Goal: Task Accomplishment & Management: Use online tool/utility

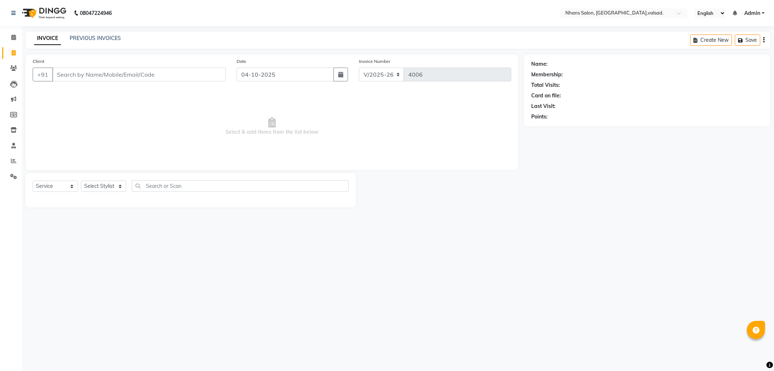
select select "3706"
select select "service"
drag, startPoint x: 0, startPoint y: 0, endPoint x: 99, endPoint y: 188, distance: 213.0
click at [99, 188] on select "Select Stylist [PERSON_NAME] DIVYA [PERSON_NAME] [PERSON_NAME] MEET OWAIS PALAK…" at bounding box center [103, 185] width 45 height 11
select select "52827"
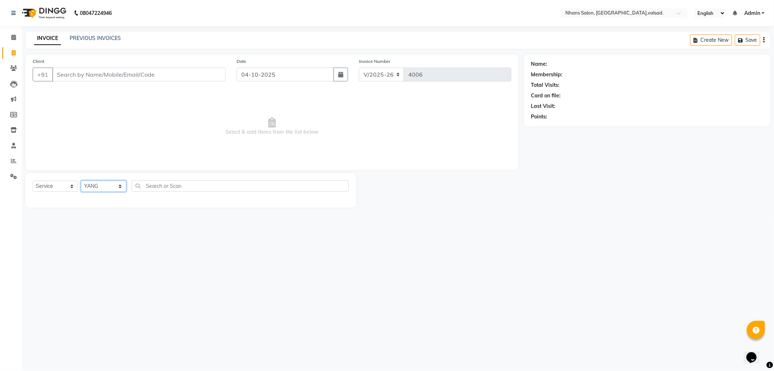
click at [81, 180] on select "Select Stylist [PERSON_NAME] DIVYA [PERSON_NAME] [PERSON_NAME] MEET OWAIS PALAK…" at bounding box center [103, 185] width 45 height 11
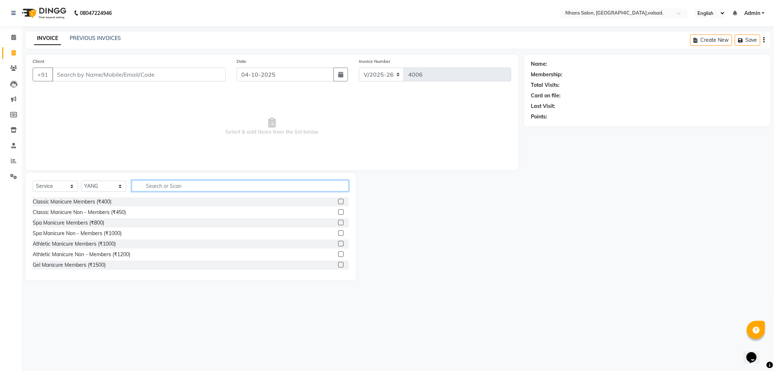
click at [190, 191] on input "text" at bounding box center [240, 185] width 217 height 11
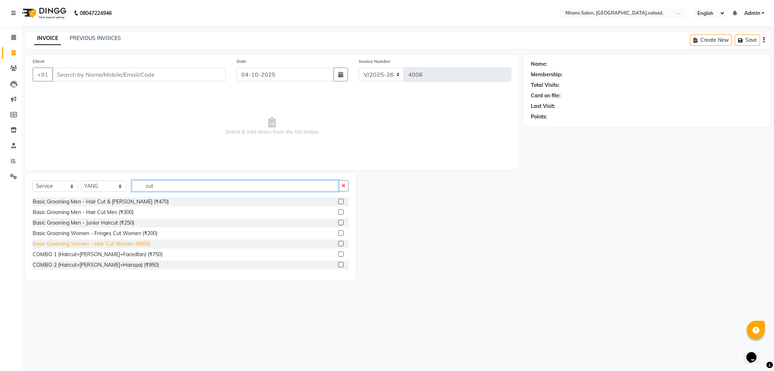
type input "cut"
drag, startPoint x: 138, startPoint y: 241, endPoint x: 167, endPoint y: 225, distance: 33.0
click at [138, 241] on div "Basic Grooming Women - Hair Cut Women (₹600)" at bounding box center [92, 244] width 118 height 8
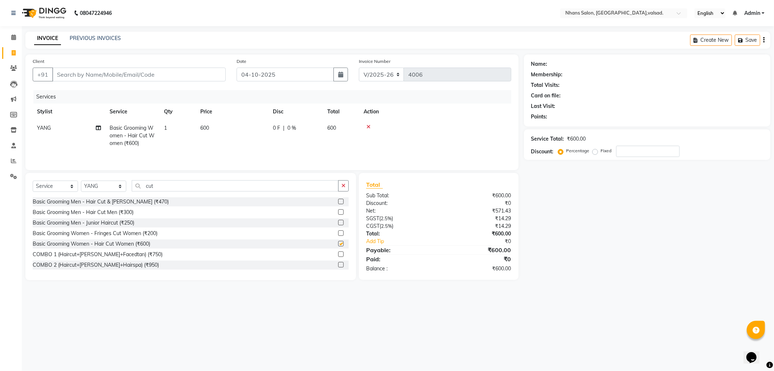
checkbox input "false"
click at [344, 183] on button "button" at bounding box center [343, 185] width 11 height 11
click at [115, 183] on select "Select Stylist [PERSON_NAME] DIVYA [PERSON_NAME] [PERSON_NAME] MEET OWAIS PALAK…" at bounding box center [103, 185] width 45 height 11
select select "20135"
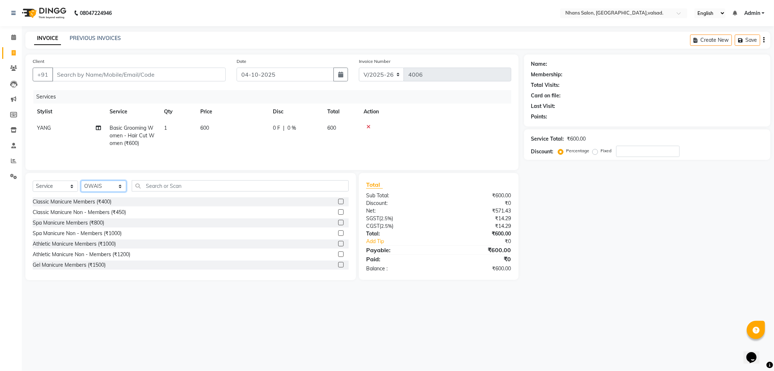
click at [81, 181] on select "Select Stylist [PERSON_NAME] DIVYA [PERSON_NAME] [PERSON_NAME] MEET OWAIS PALAK…" at bounding box center [103, 185] width 45 height 11
click at [178, 188] on input "text" at bounding box center [240, 185] width 217 height 11
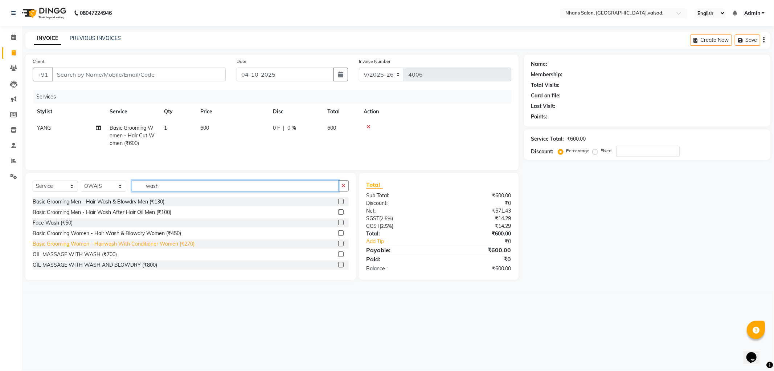
type input "wash"
click at [175, 245] on div "Basic Grooming Women - Hairwash With Conditioner Women (₹270)" at bounding box center [114, 244] width 162 height 8
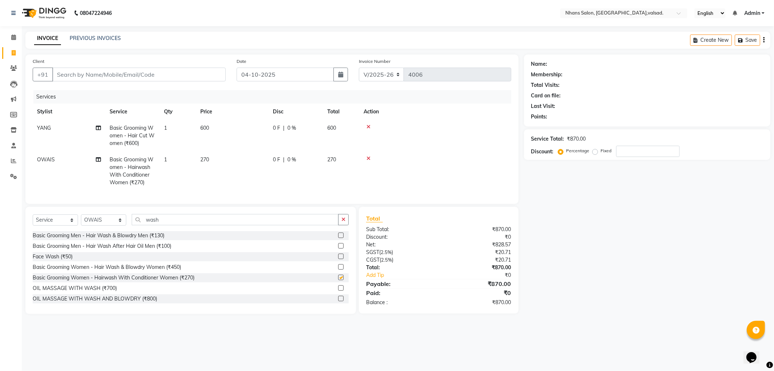
checkbox input "false"
click at [346, 225] on button "button" at bounding box center [343, 219] width 11 height 11
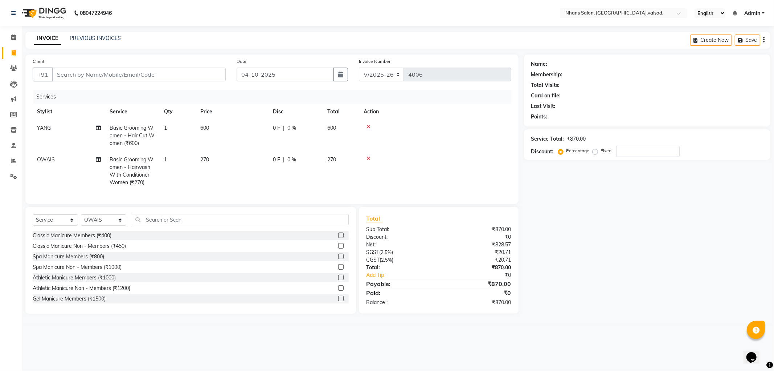
click at [111, 66] on div "Client +91" at bounding box center [129, 72] width 204 height 30
click at [109, 75] on input "Client" at bounding box center [138, 75] width 173 height 14
type input "6"
type input "0"
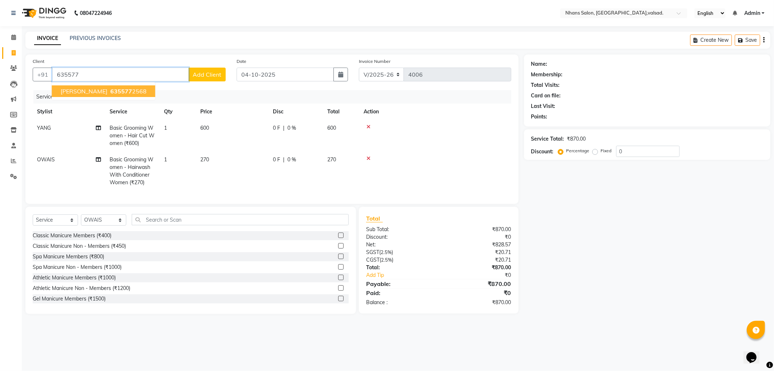
click at [115, 86] on button "[PERSON_NAME] 635577 2568" at bounding box center [103, 91] width 103 height 12
type input "6355772568"
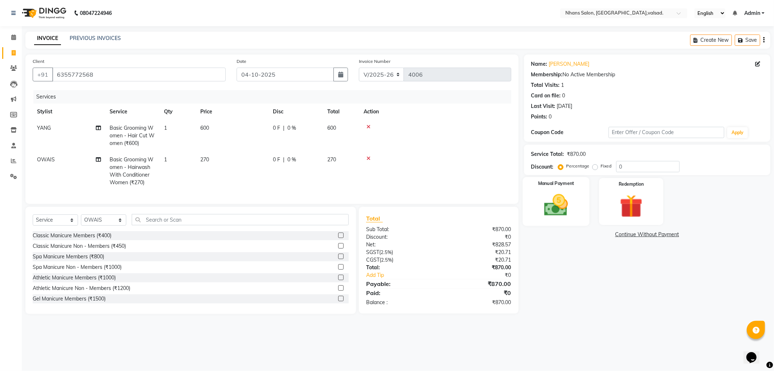
click at [564, 207] on img at bounding box center [556, 205] width 39 height 28
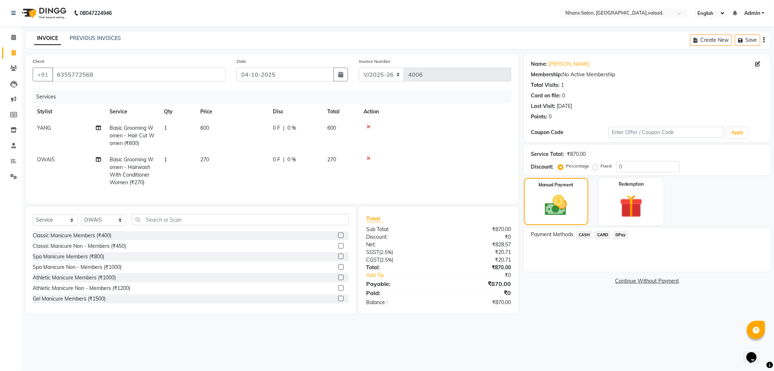
click at [584, 230] on span "CASH" at bounding box center [585, 234] width 16 height 8
click at [690, 277] on button "Add Payment" at bounding box center [687, 272] width 151 height 11
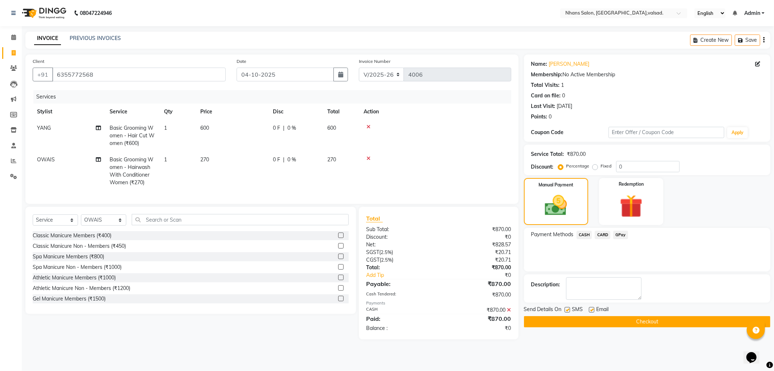
click at [662, 326] on div "Name: [PERSON_NAME] Membership: No Active Membership Total Visits: 1 Card on fi…" at bounding box center [650, 196] width 252 height 285
click at [635, 320] on button "Checkout" at bounding box center [647, 321] width 246 height 11
